Goal: Information Seeking & Learning: Learn about a topic

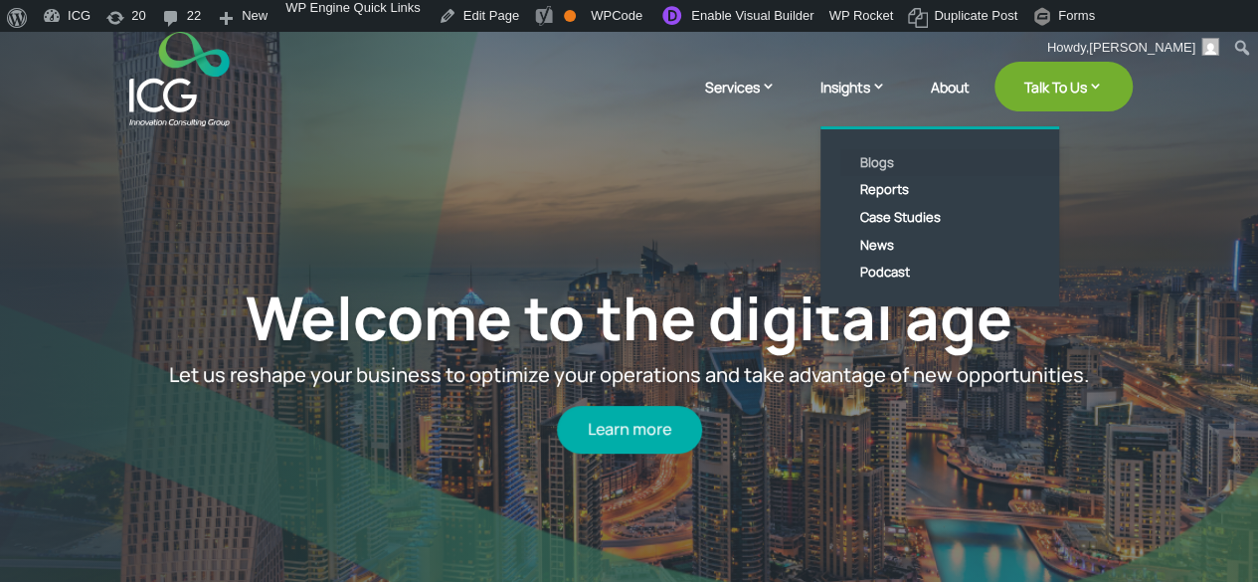
drag, startPoint x: 0, startPoint y: 0, endPoint x: 872, endPoint y: 164, distance: 887.6
click at [872, 164] on link "Blogs" at bounding box center [954, 163] width 229 height 28
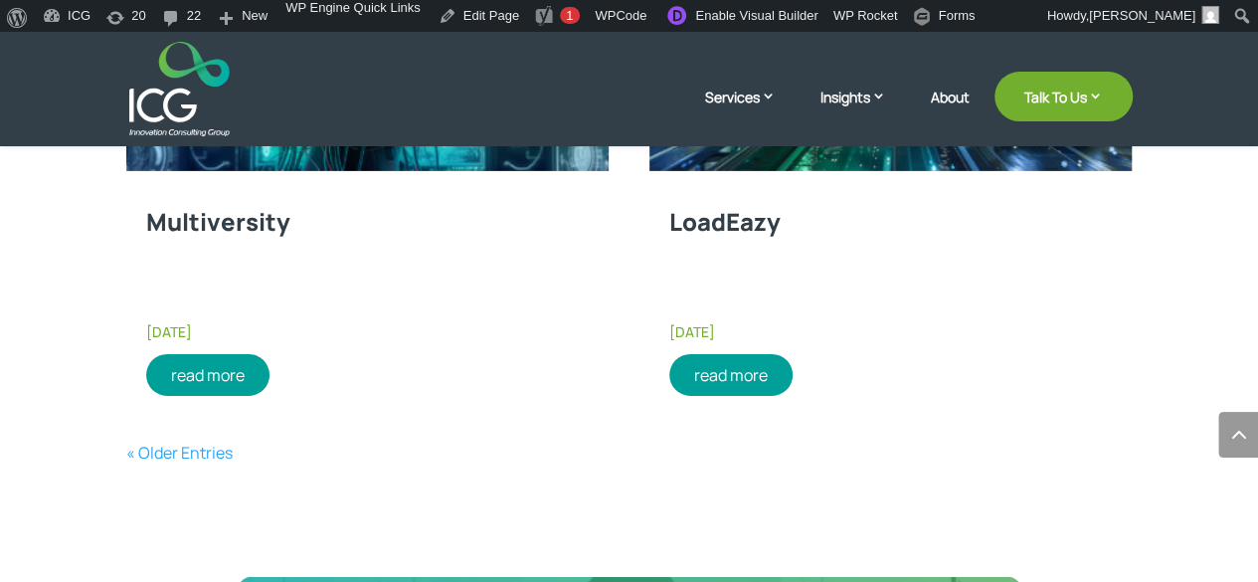
scroll to position [3195, 0]
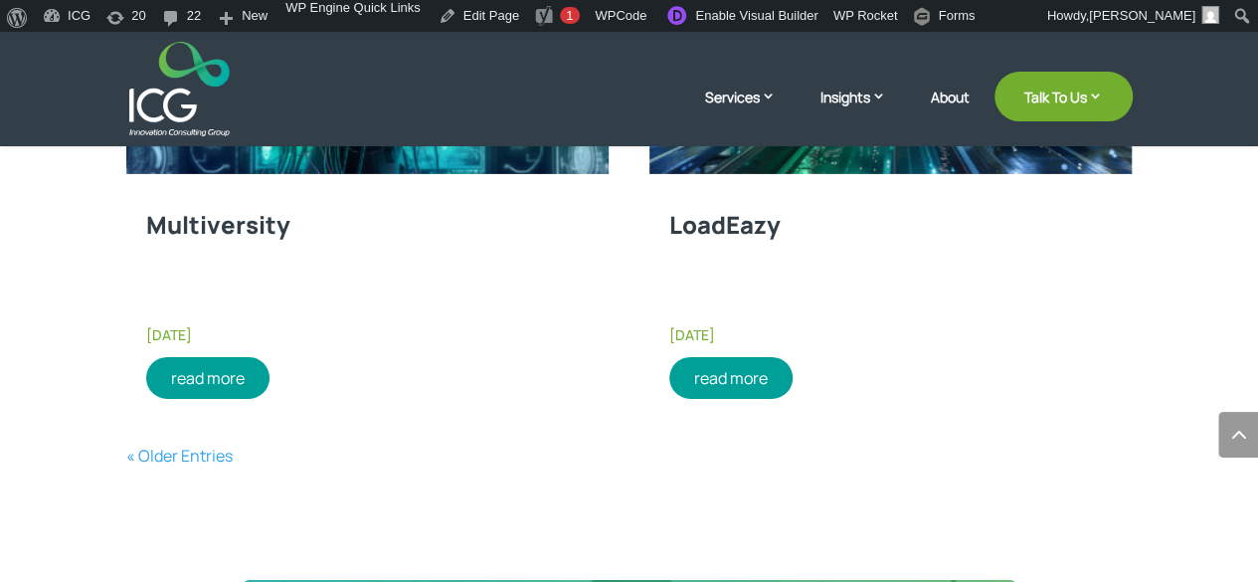
click at [217, 453] on link "« Older Entries" at bounding box center [179, 456] width 106 height 22
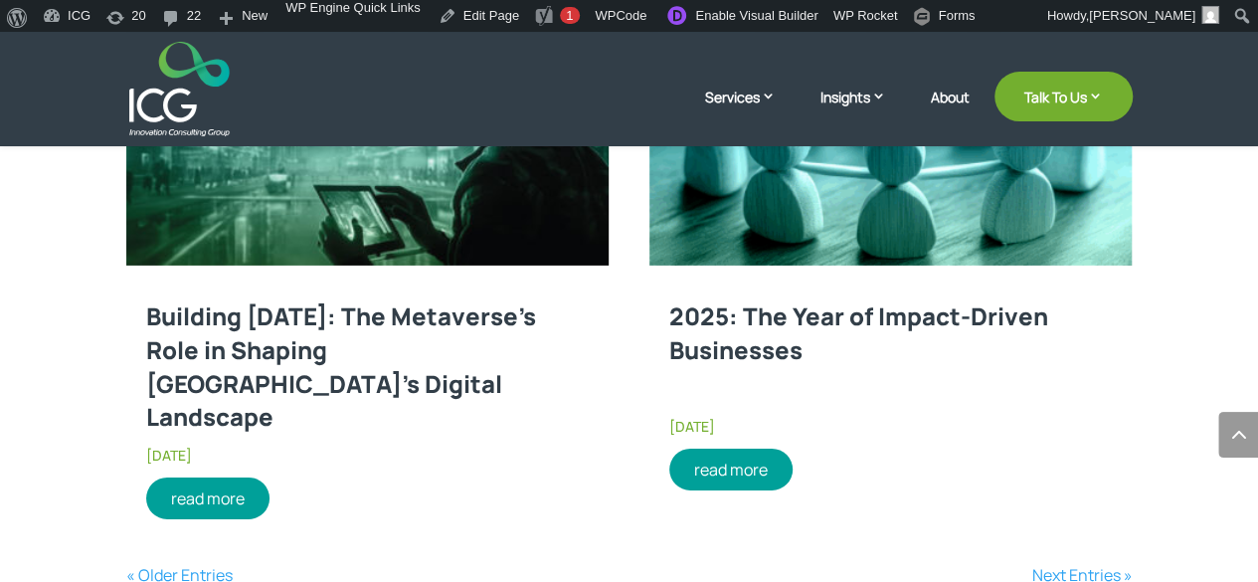
scroll to position [3120, 0]
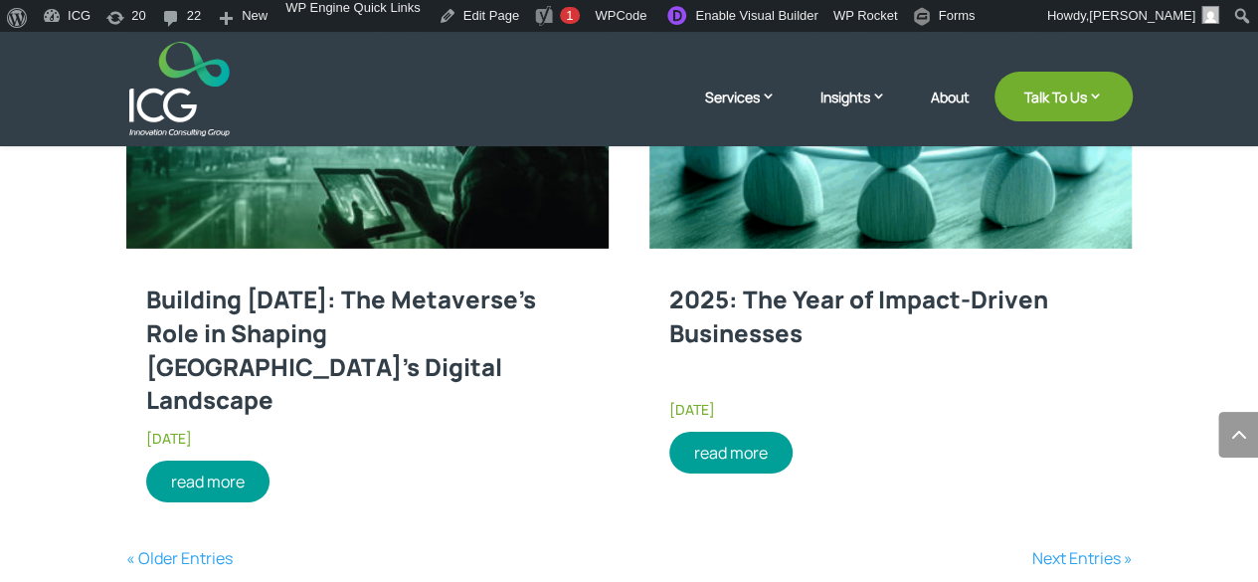
click at [197, 547] on link "« Older Entries" at bounding box center [179, 558] width 106 height 22
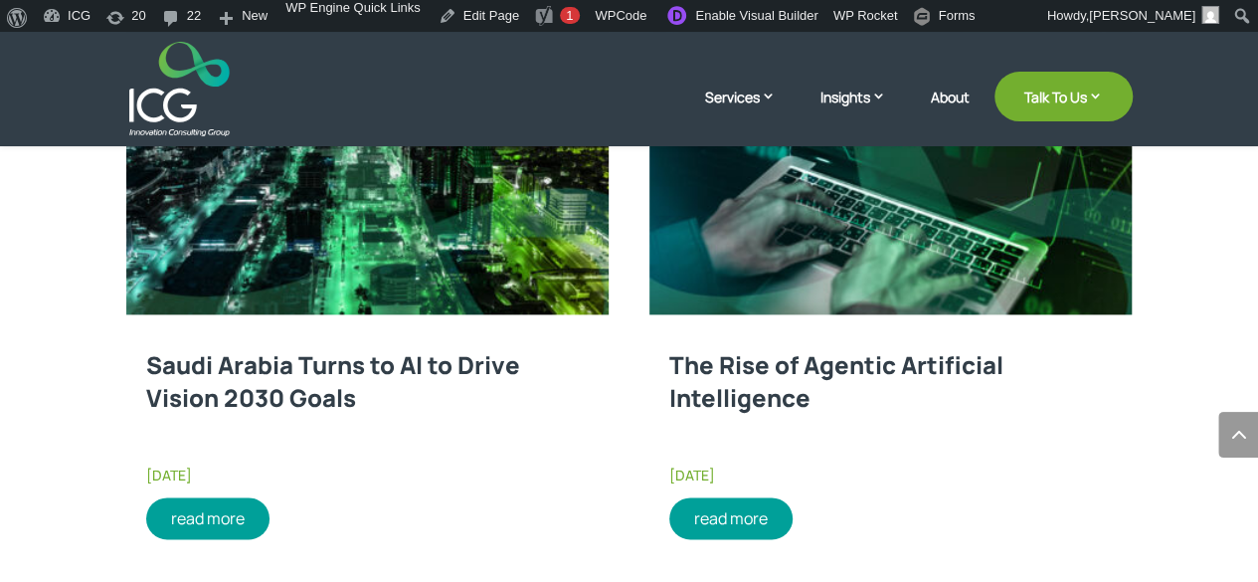
scroll to position [1245, 0]
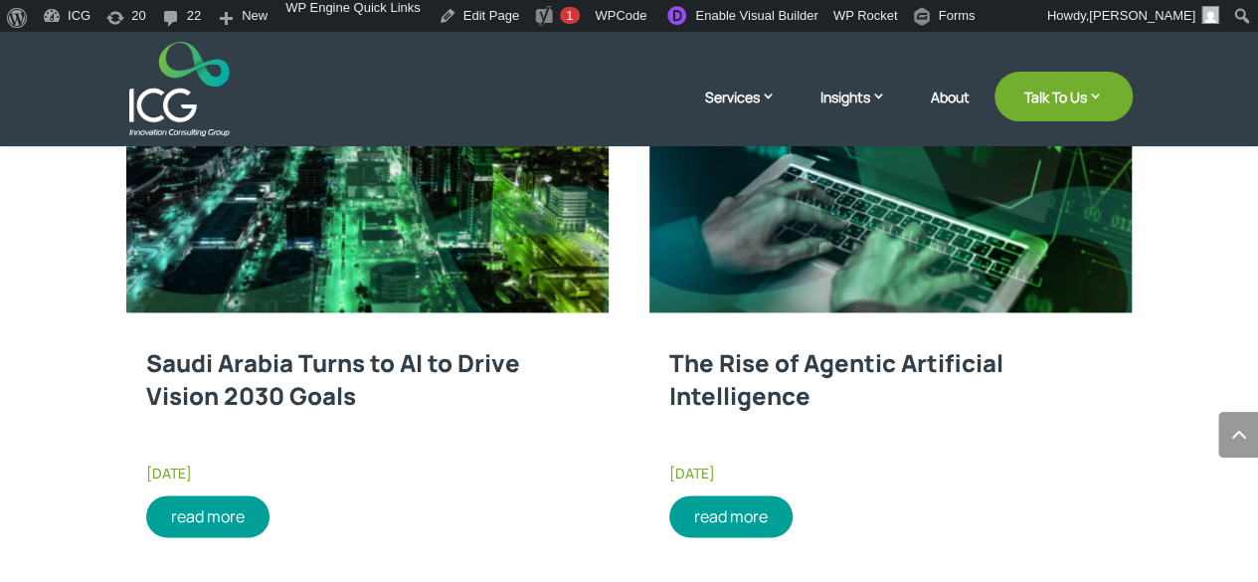
click at [784, 293] on link at bounding box center [890, 161] width 483 height 302
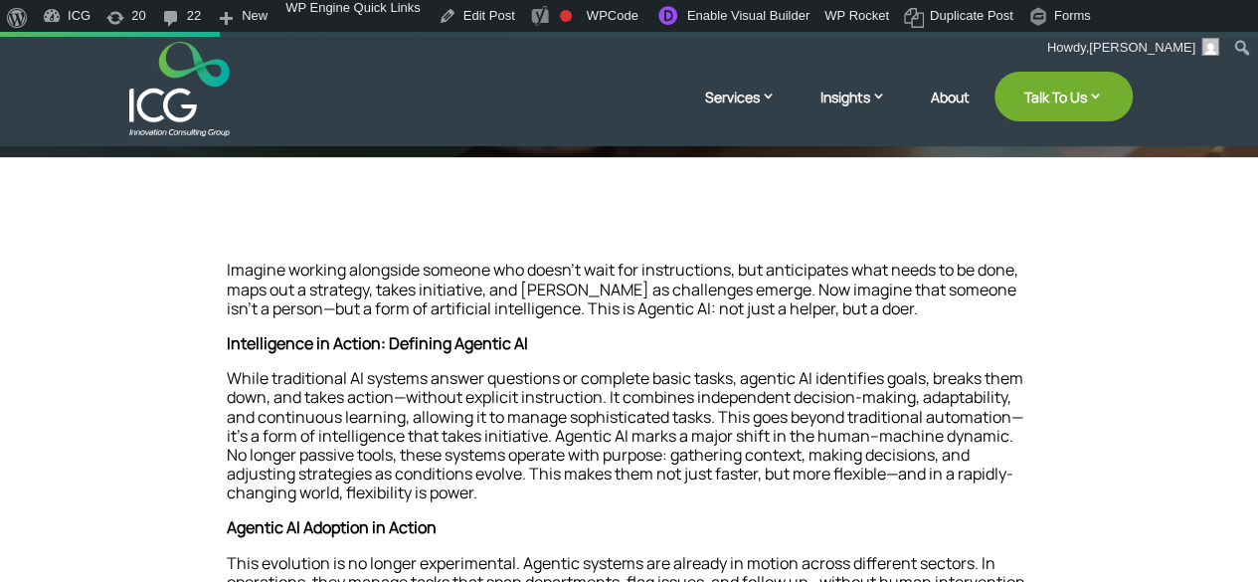
scroll to position [391, 0]
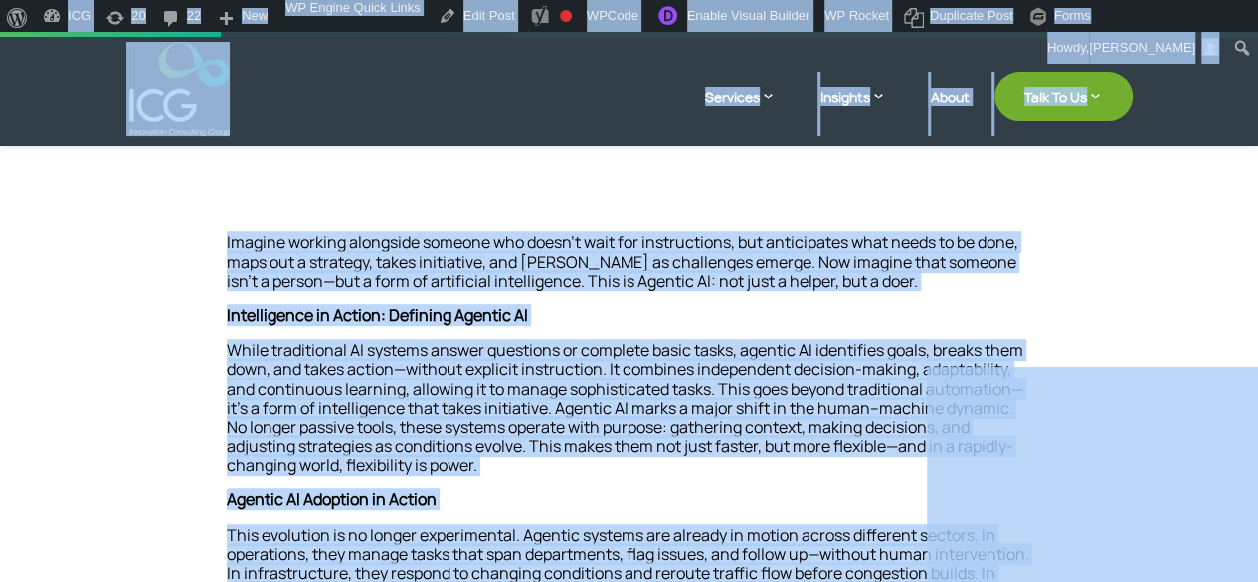
click at [382, 526] on p "This evolution is no longer experimental. Agentic systems are already in motion…" at bounding box center [630, 581] width 806 height 111
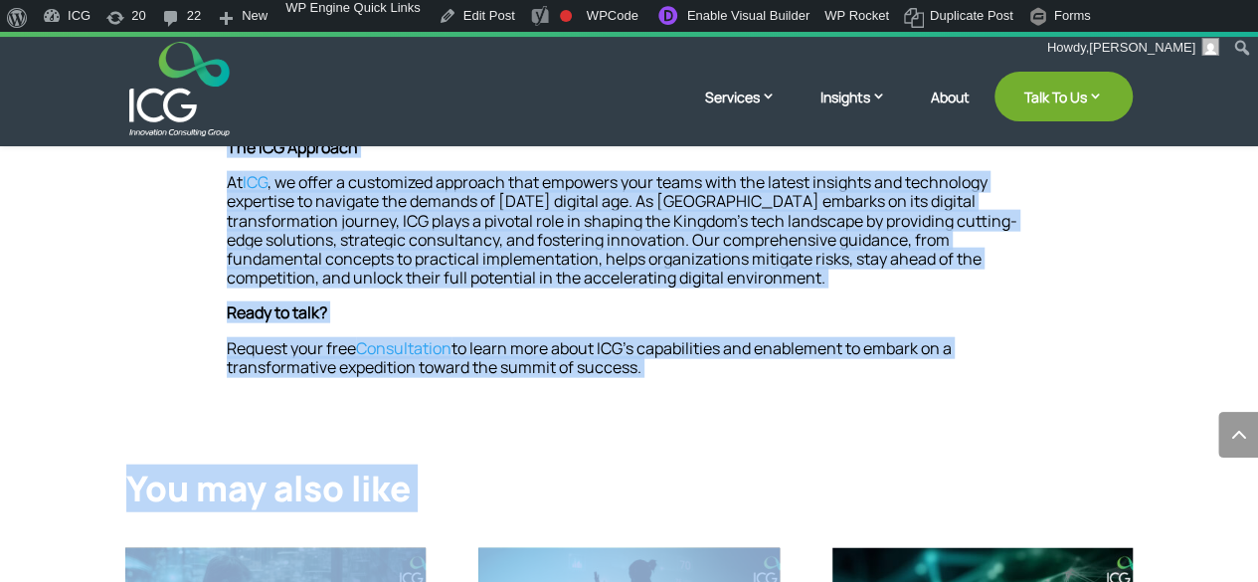
scroll to position [2329, 0]
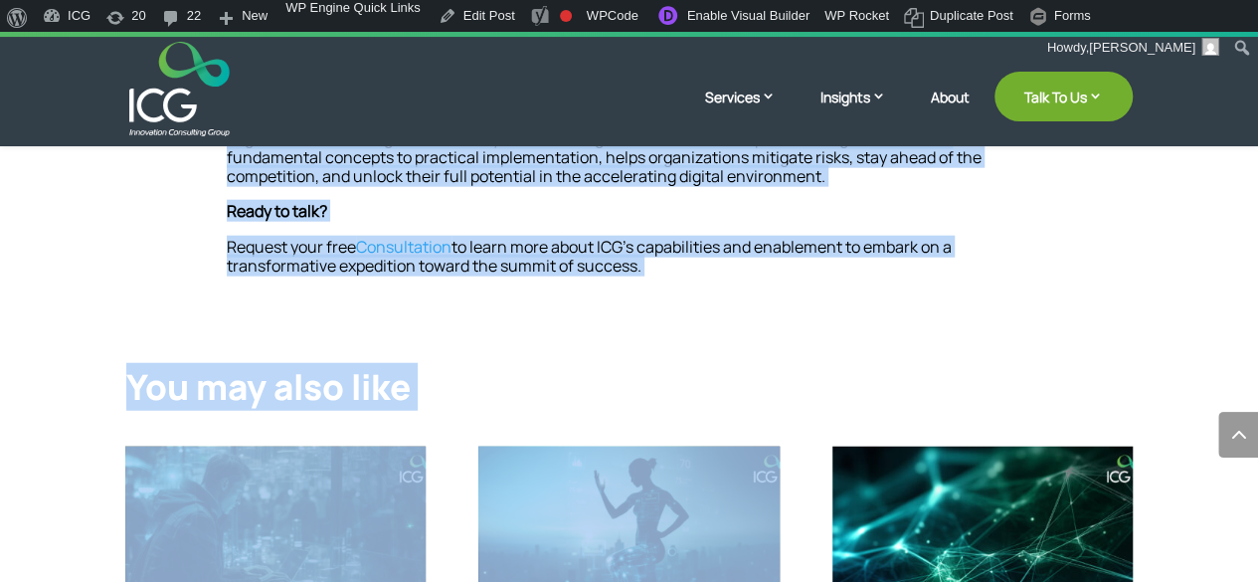
drag, startPoint x: 213, startPoint y: 242, endPoint x: 732, endPoint y: 281, distance: 520.7
copy div "Loremip dolorsi ametconse adipisc eli seddo’e temp inc utlaboreetdo, mag aliqua…"
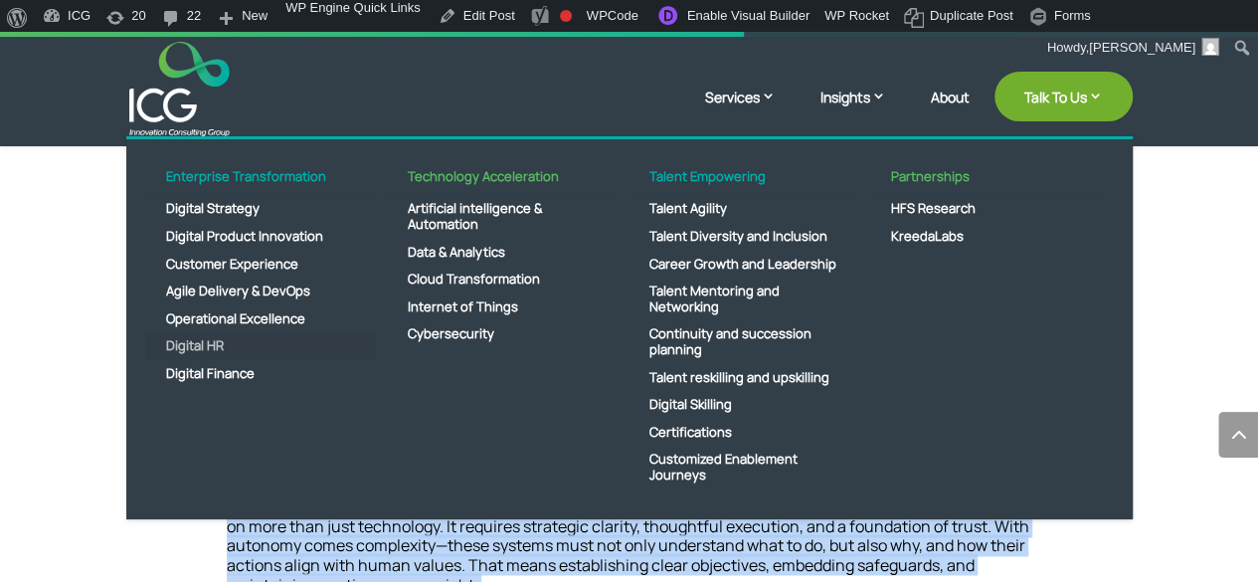
scroll to position [1317, 0]
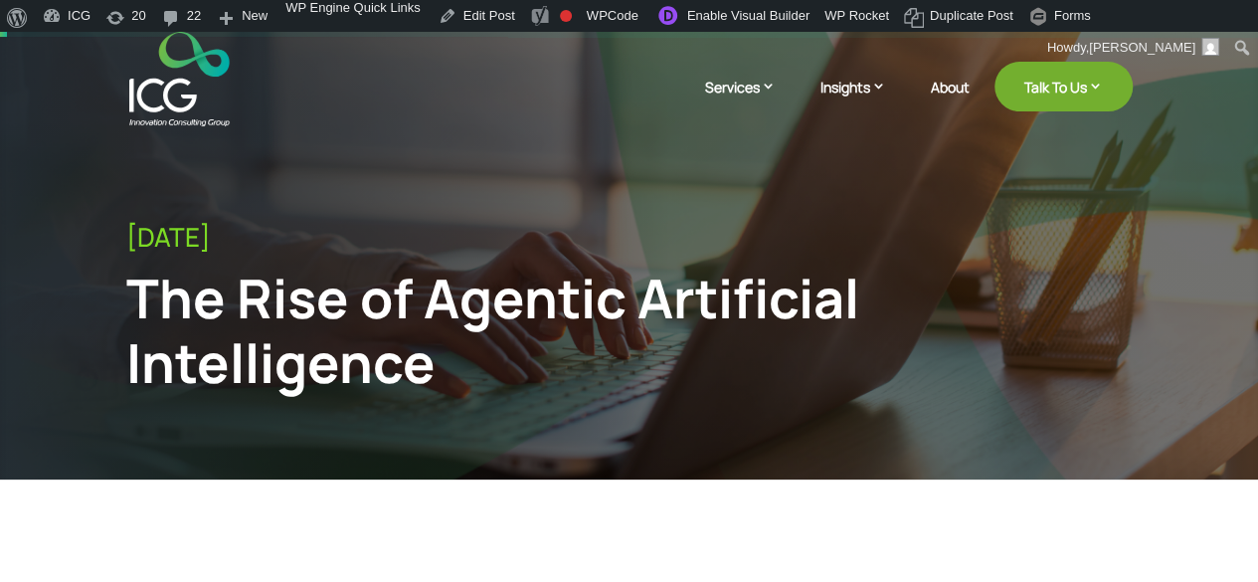
scroll to position [0, 0]
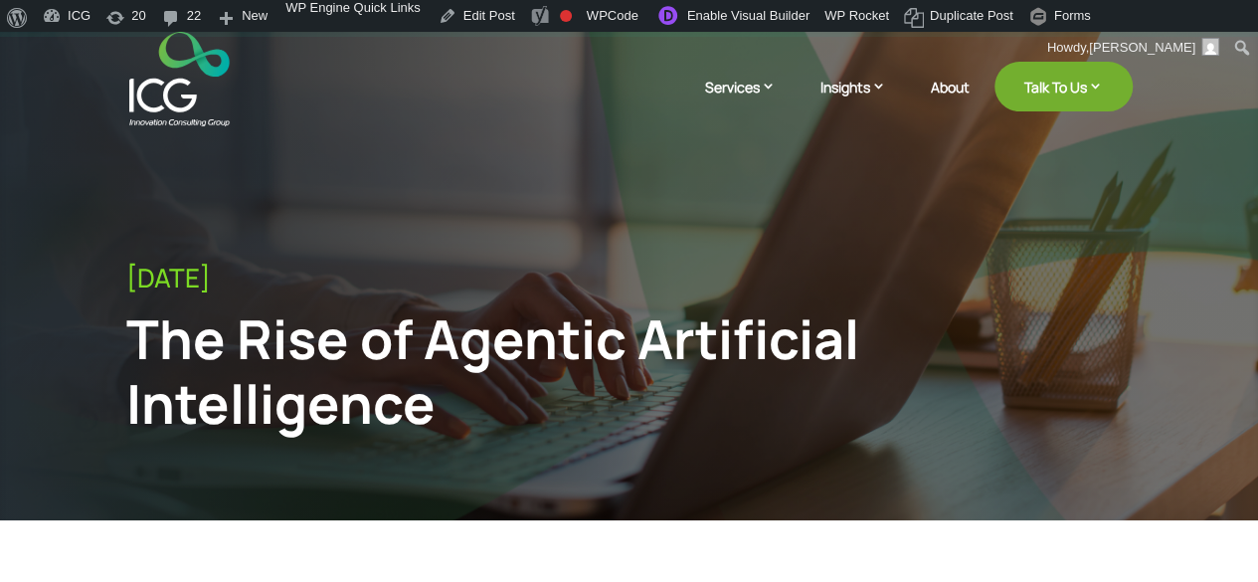
click at [333, 335] on div "The Rise of Agentic Artificial Intelligence" at bounding box center [513, 370] width 775 height 129
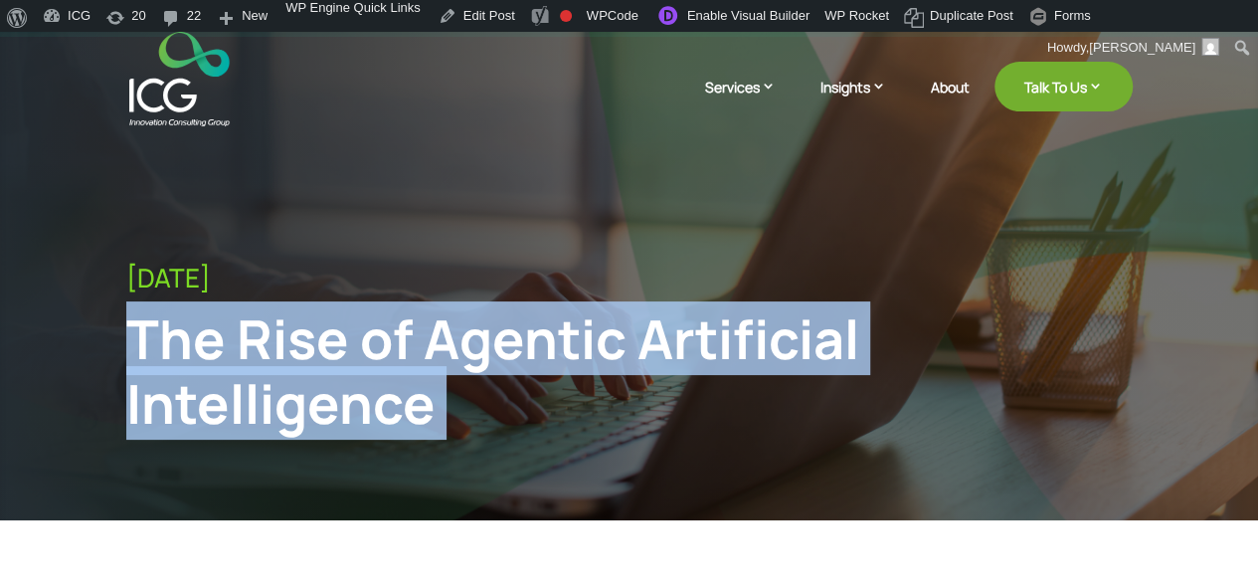
click at [333, 335] on div "The Rise of Agentic Artificial Intelligence" at bounding box center [513, 370] width 775 height 129
copy div "The Rise of Agentic Artificial Intelligence"
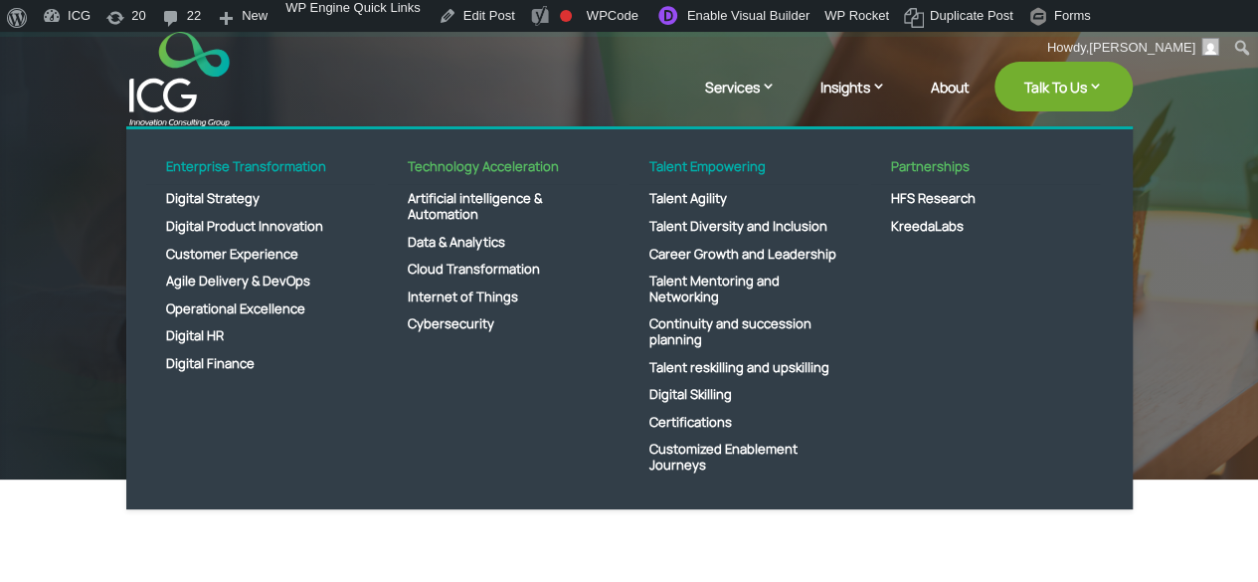
scroll to position [222, 0]
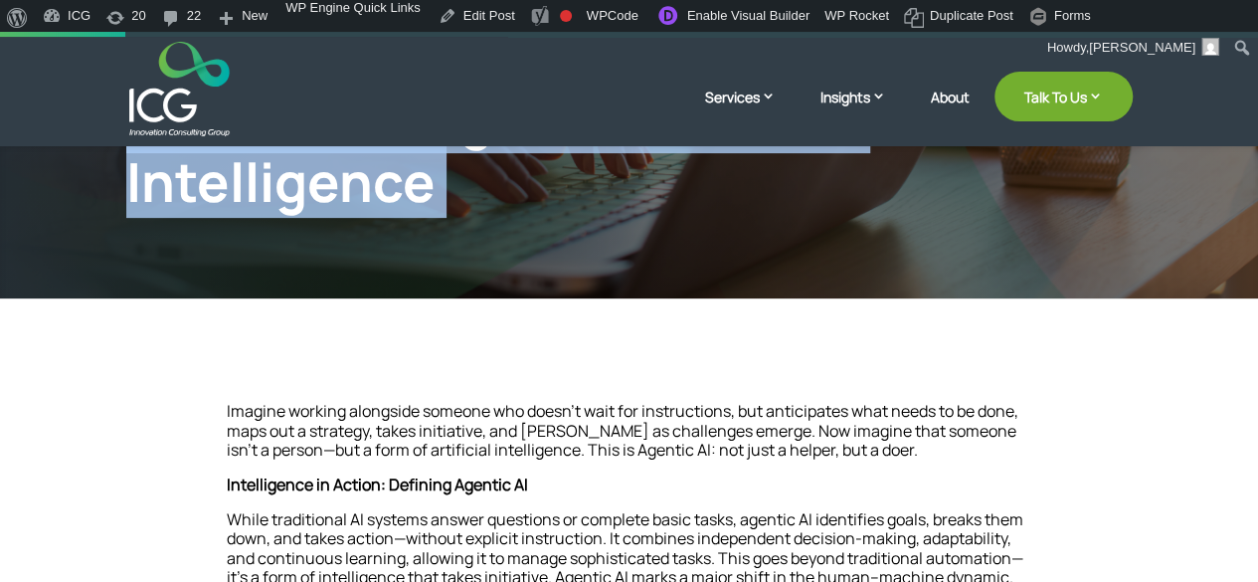
click at [103, 179] on div "[DATE] The Rise of Agentic Artificial Intelligence" at bounding box center [629, 86] width 1258 height 555
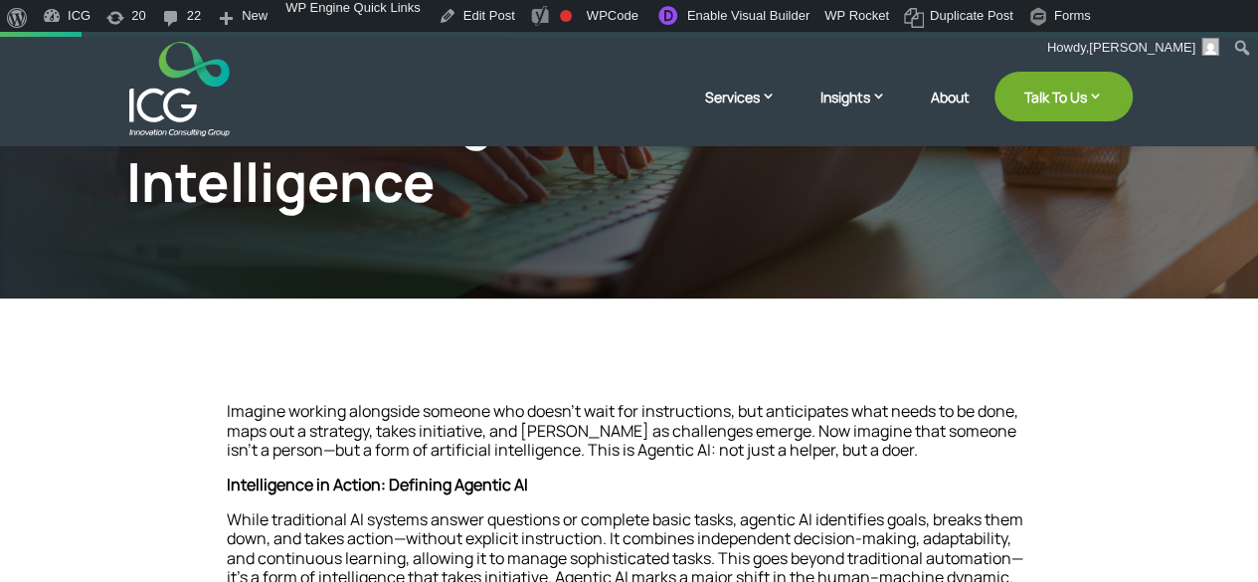
scroll to position [144, 0]
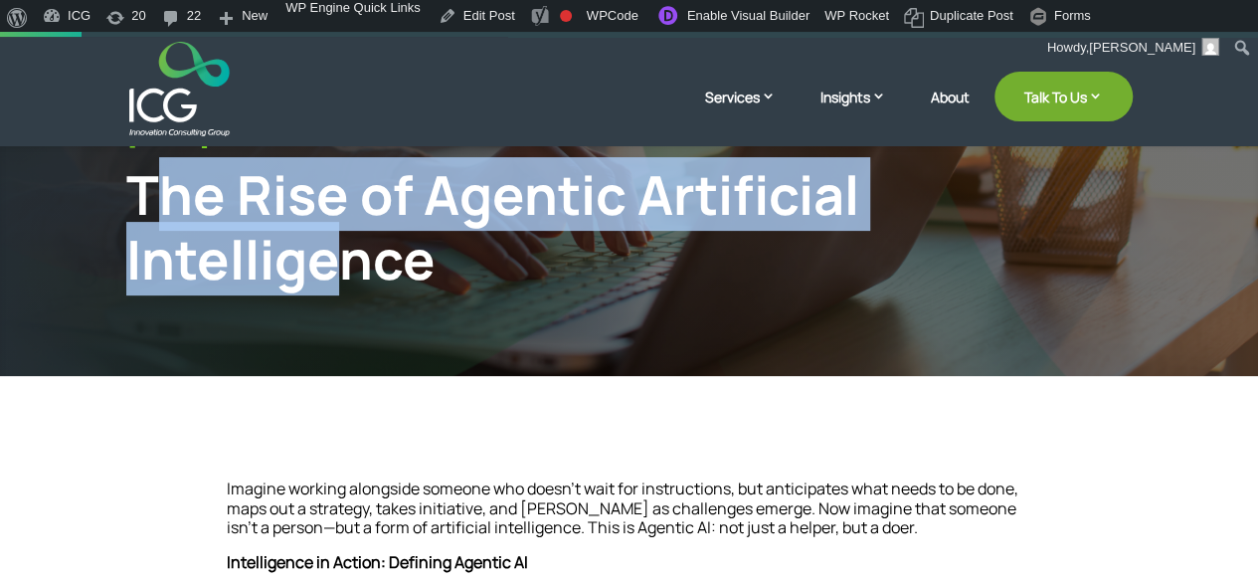
drag, startPoint x: 145, startPoint y: 190, endPoint x: 344, endPoint y: 309, distance: 232.0
click at [344, 309] on div "[DATE] The Rise of Agentic Artificial Intelligence" at bounding box center [629, 213] width 1007 height 240
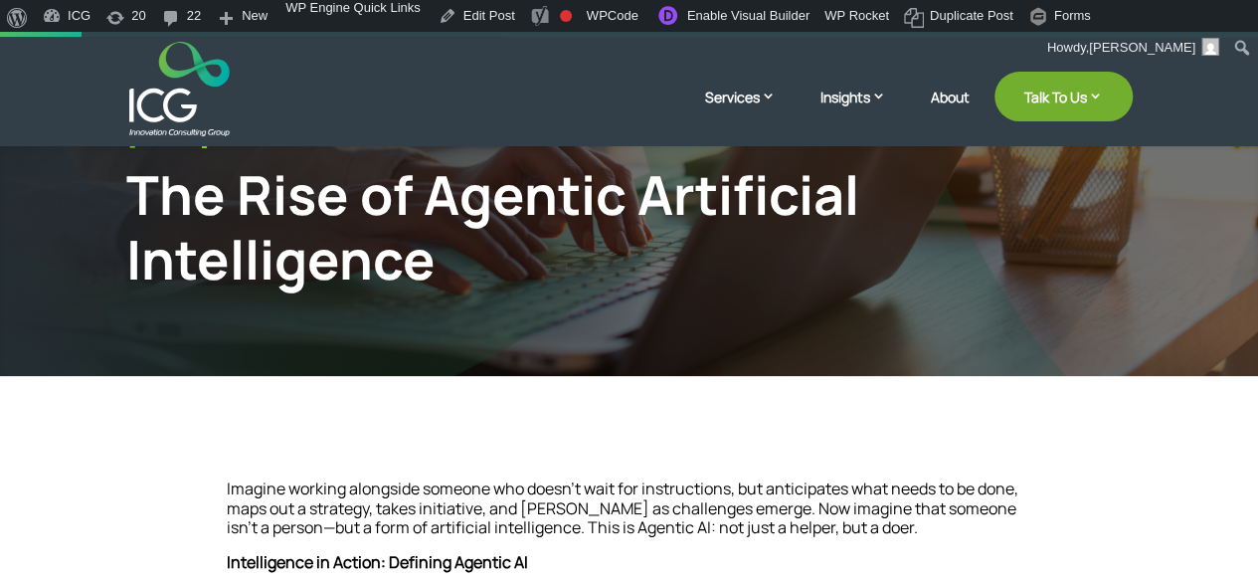
click at [141, 200] on div "The Rise of Agentic Artificial Intelligence" at bounding box center [513, 226] width 775 height 129
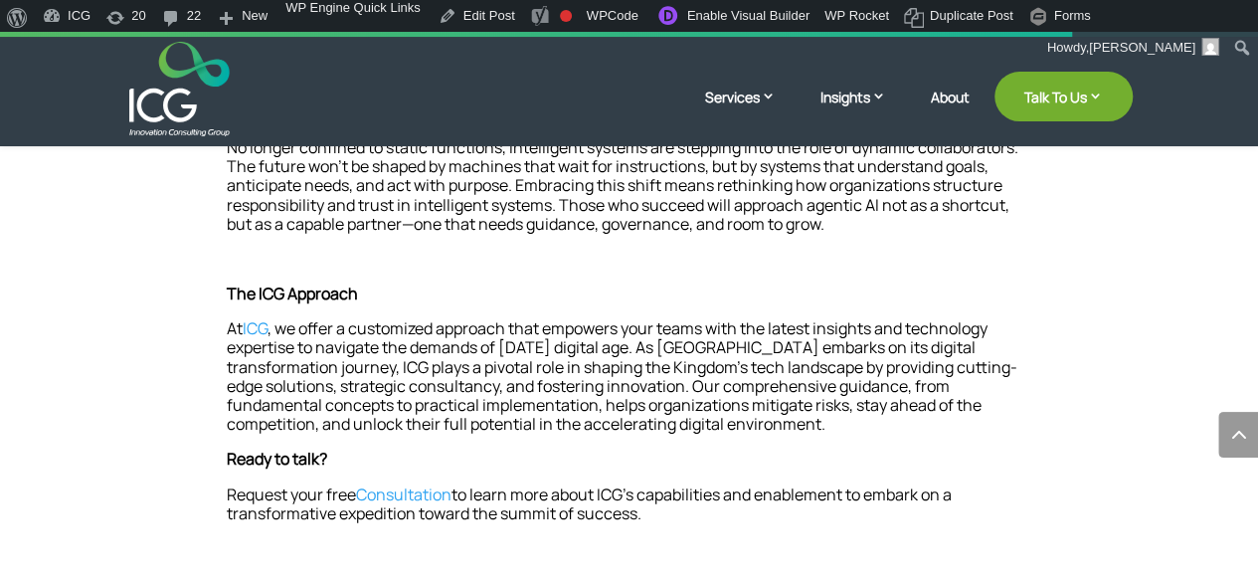
scroll to position [2168, 0]
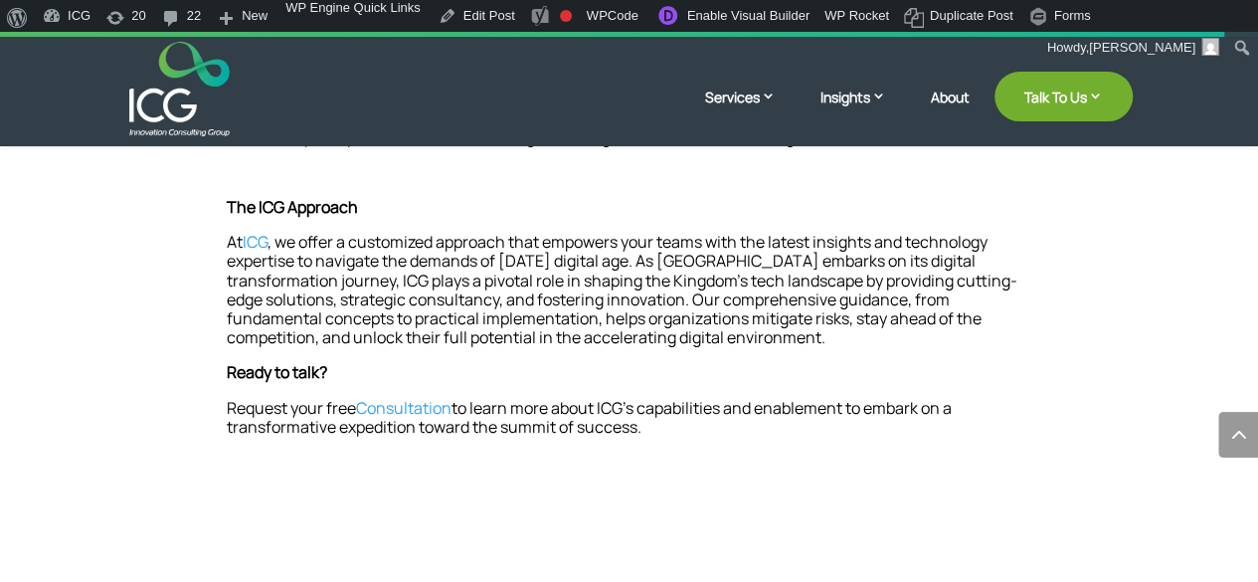
drag, startPoint x: 116, startPoint y: 186, endPoint x: 697, endPoint y: 482, distance: 652.1
click at [697, 482] on div "[DATE] The Rise of Agentic Artificial Intelligence Imagine working alongside so…" at bounding box center [629, 111] width 1258 height 4496
copy div "Lor Ipsu do Sitamet Consectetu Adipiscingel Seddoei tempori utlaboree dolorem a…"
